Goal: Information Seeking & Learning: Check status

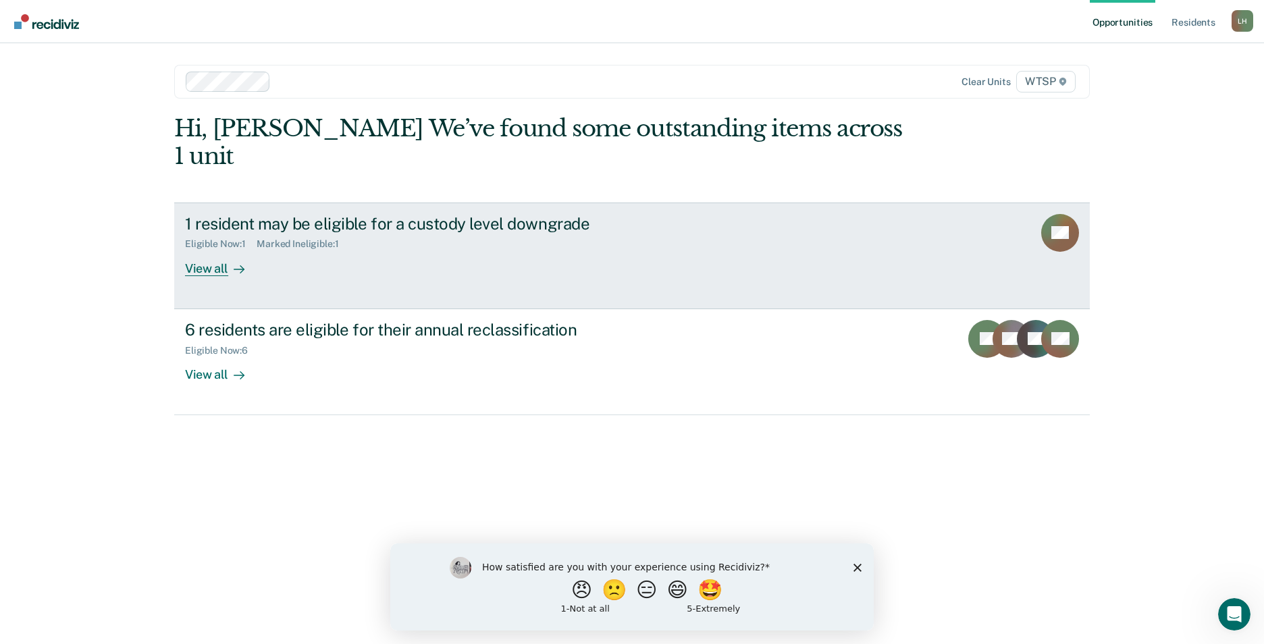
click at [213, 250] on div "View all" at bounding box center [223, 263] width 76 height 26
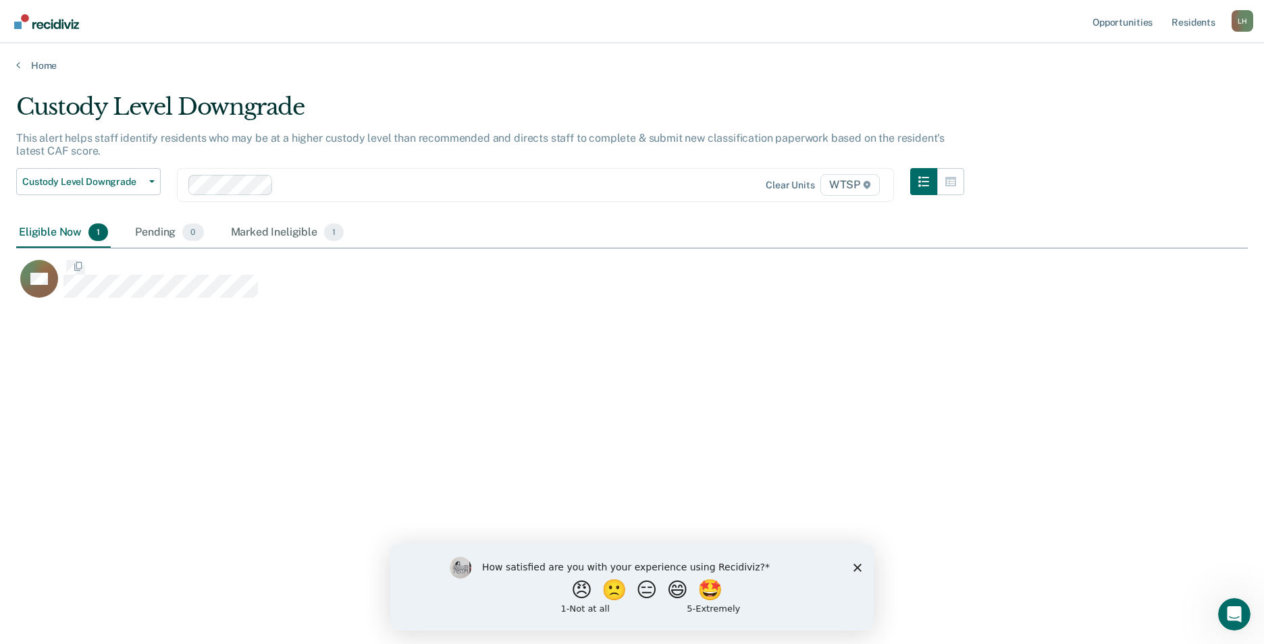
scroll to position [439, 1221]
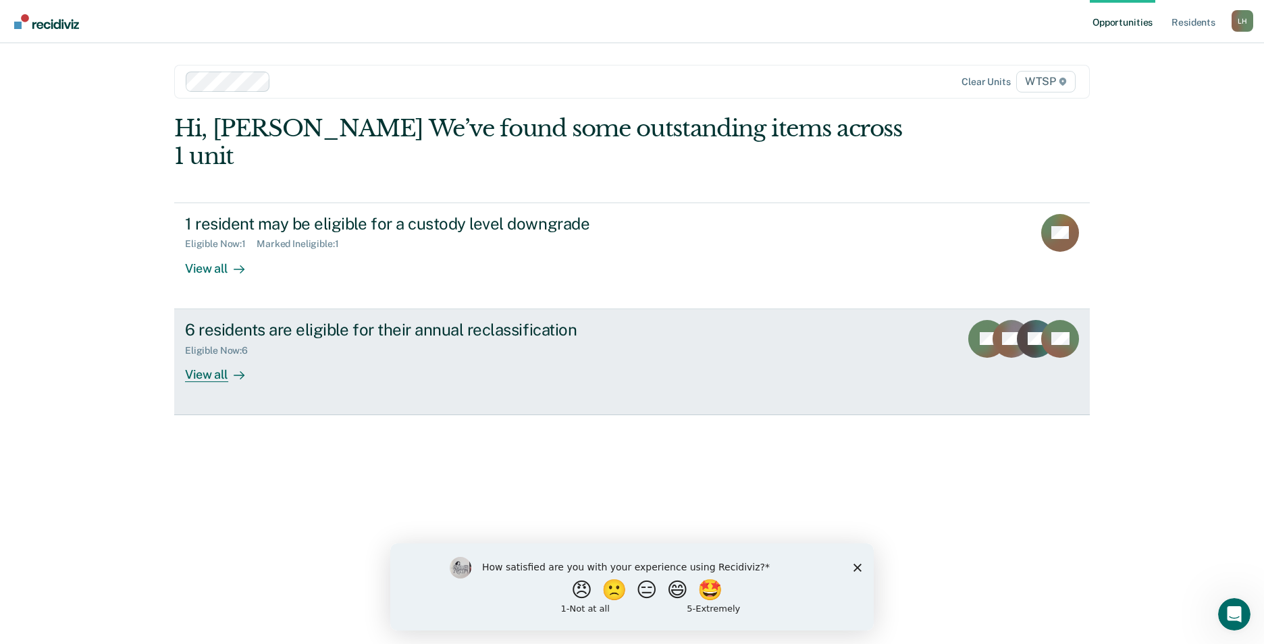
click at [210, 356] on div "View all" at bounding box center [223, 369] width 76 height 26
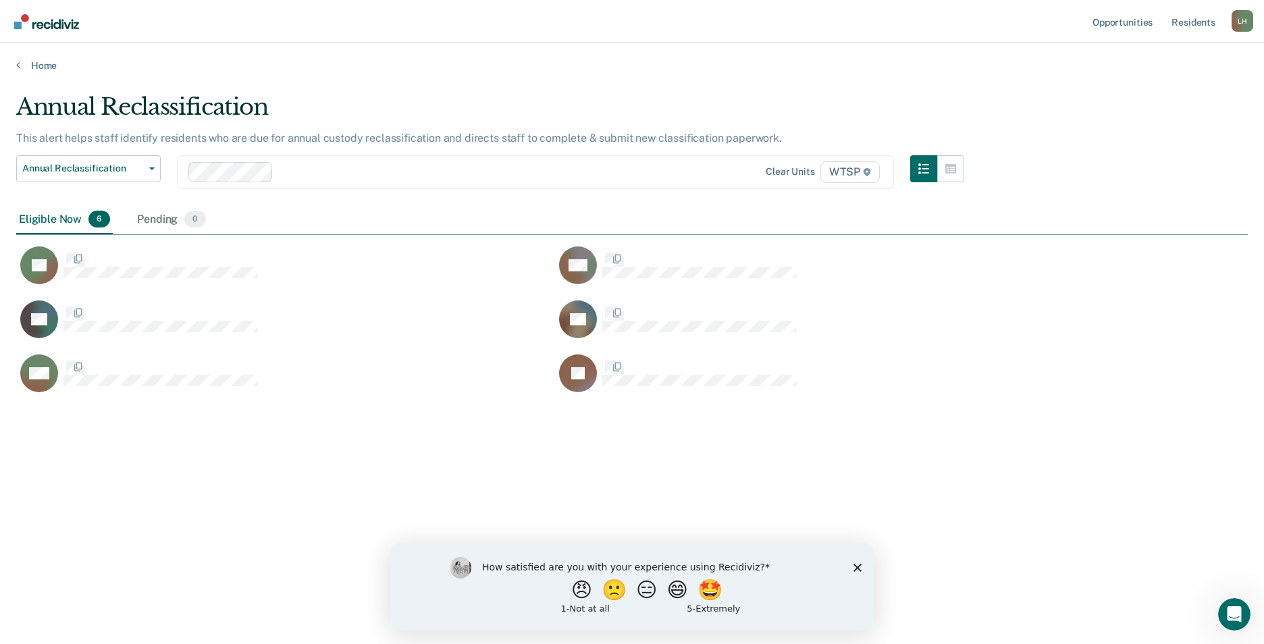
scroll to position [439, 1221]
click at [853, 566] on div "How satisfied are you with your experience using Recidiviz? 😠 🙁 😑 😄 🤩 1 - Not a…" at bounding box center [631, 586] width 483 height 87
click at [852, 566] on div "How satisfied are you with your experience using Recidiviz? 😠 🙁 😑 😄 🤩 1 - Not a…" at bounding box center [631, 586] width 483 height 87
